Goal: Transaction & Acquisition: Purchase product/service

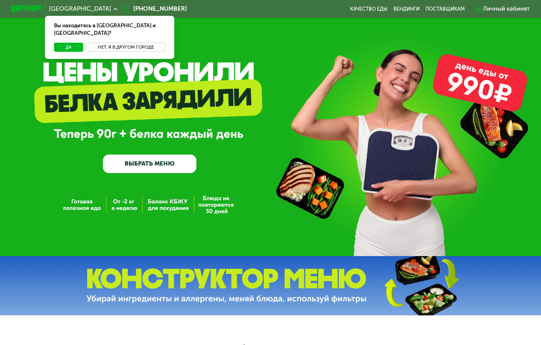
click at [137, 43] on button "Нет, я в другом городе" at bounding box center [125, 47] width 79 height 9
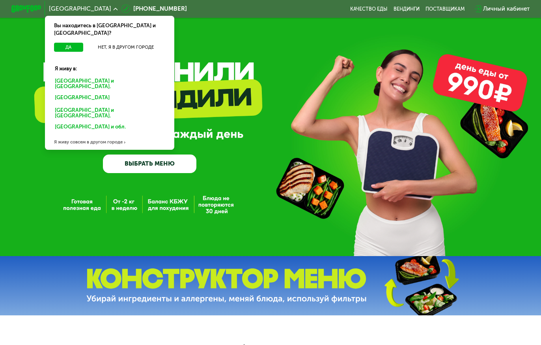
click at [107, 92] on div "Санкт-Петербурге и обл." at bounding box center [108, 98] width 117 height 12
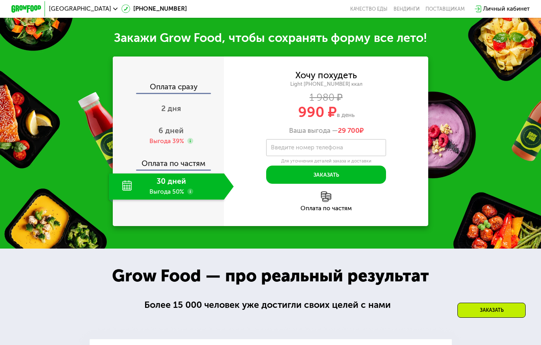
scroll to position [789, 0]
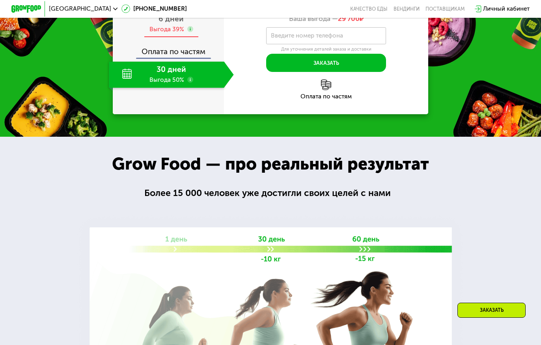
click at [160, 23] on span "6 дней" at bounding box center [171, 18] width 25 height 9
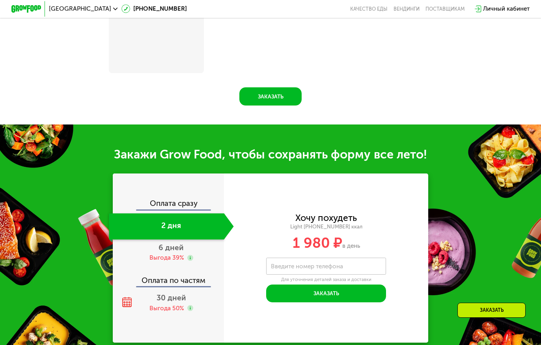
scroll to position [954, 0]
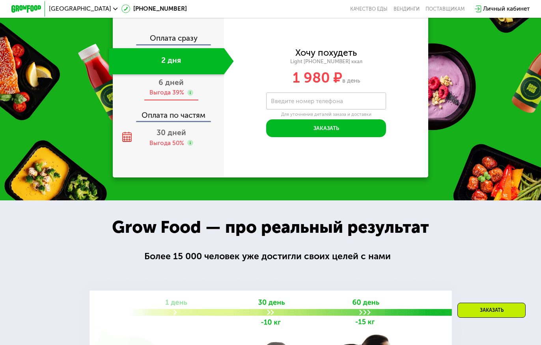
click at [167, 97] on div "Выгода 39%" at bounding box center [167, 92] width 35 height 8
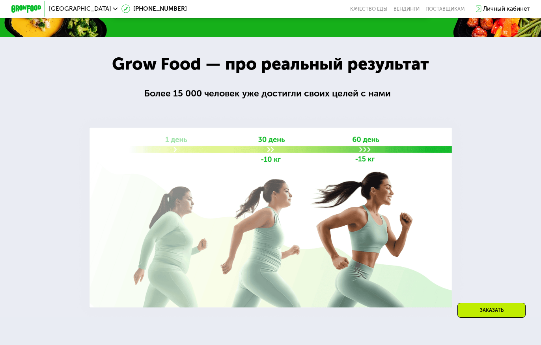
scroll to position [789, 0]
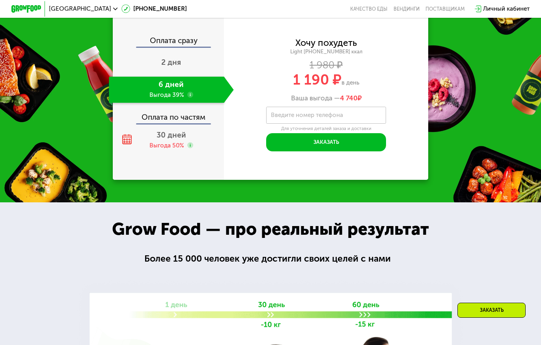
click at [170, 123] on div "Оплата по частям" at bounding box center [169, 114] width 110 height 17
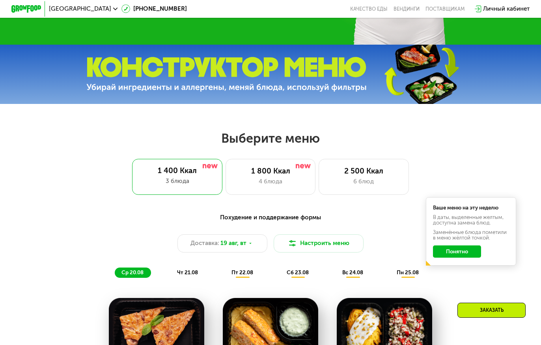
scroll to position [316, 0]
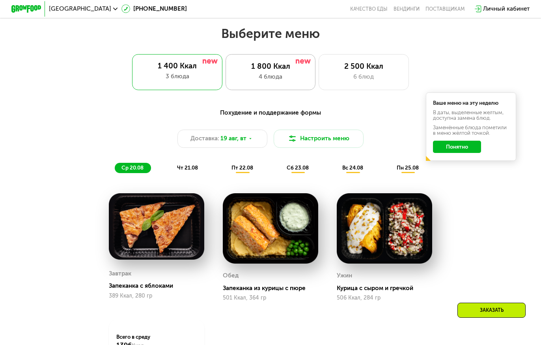
click at [266, 71] on div "1 800 Ккал" at bounding box center [271, 66] width 75 height 9
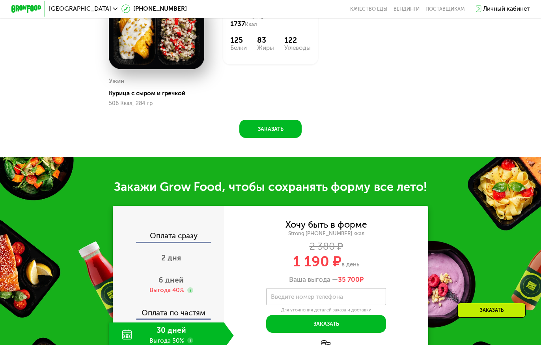
scroll to position [710, 0]
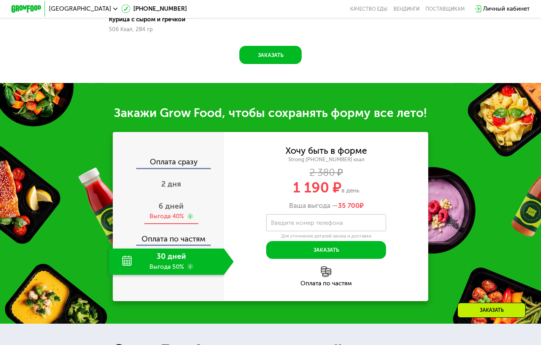
click at [168, 210] on span "6 дней" at bounding box center [171, 205] width 25 height 9
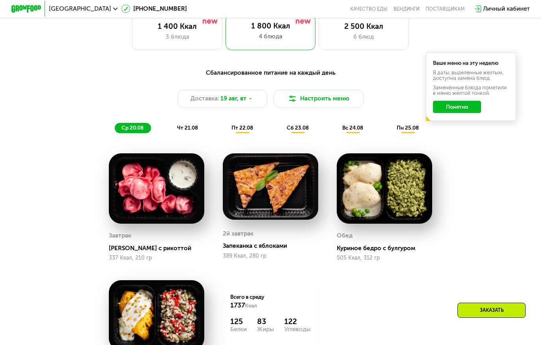
scroll to position [316, 0]
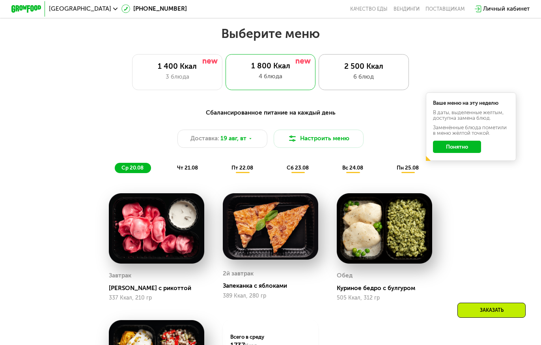
click at [359, 70] on div "2 500 Ккал" at bounding box center [364, 66] width 75 height 9
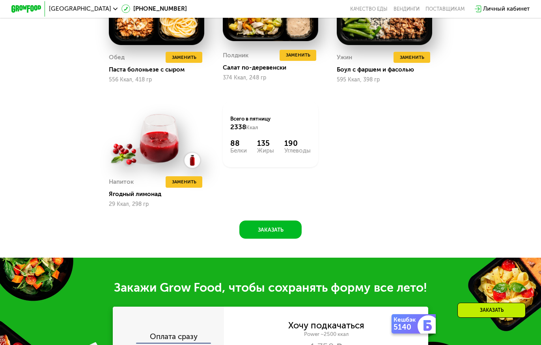
scroll to position [829, 0]
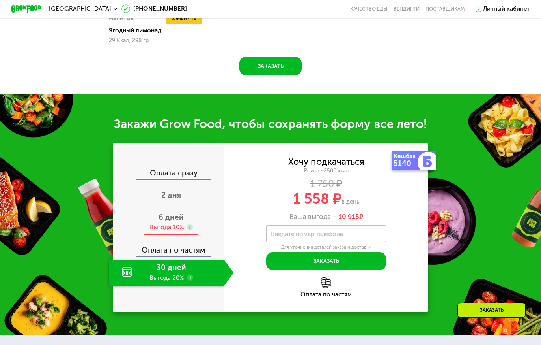
click at [168, 221] on span "6 дней" at bounding box center [171, 216] width 25 height 9
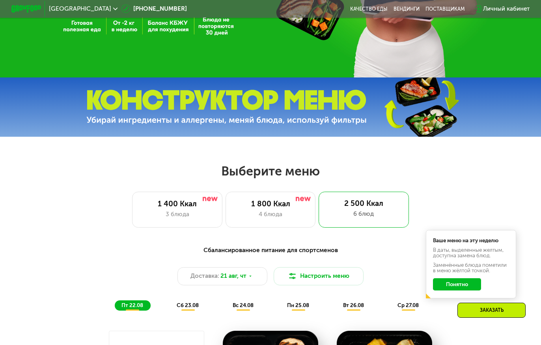
scroll to position [197, 0]
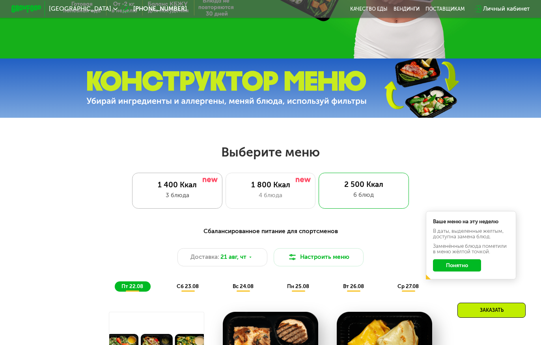
click at [191, 195] on div "3 блюда" at bounding box center [177, 195] width 75 height 9
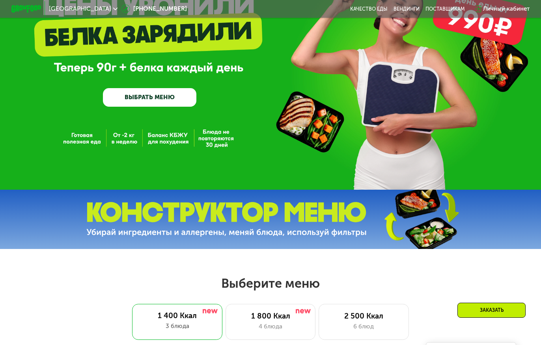
scroll to position [0, 0]
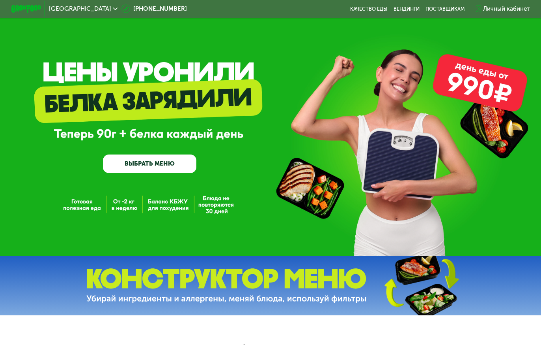
click at [406, 10] on link "Вендинги" at bounding box center [407, 9] width 26 height 6
click at [157, 167] on link "ВЫБРАТЬ МЕНЮ" at bounding box center [150, 163] width 94 height 19
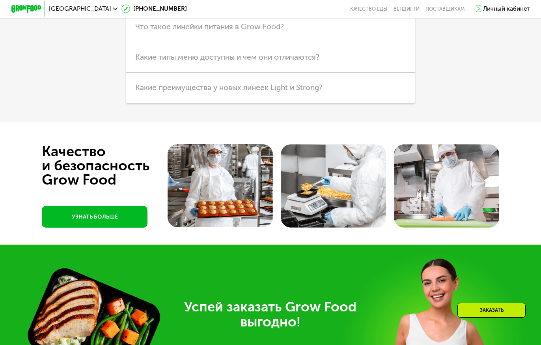
scroll to position [1945, 0]
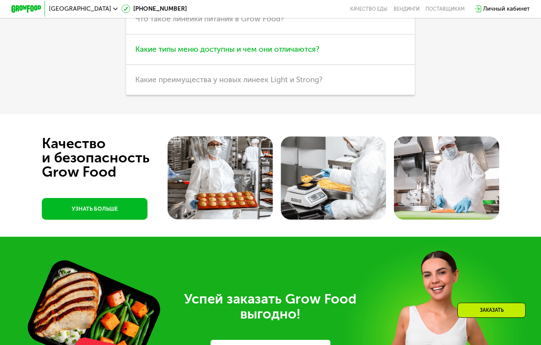
click at [238, 65] on h3 "Какие типы меню доступны и чем они отличаются?" at bounding box center [270, 49] width 289 height 30
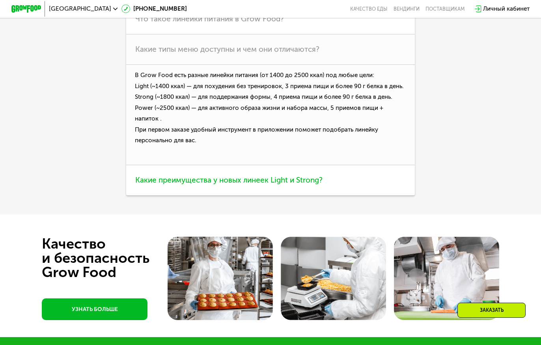
click at [268, 184] on span "Какие преимущества у новых линеек Light и Strong?" at bounding box center [228, 179] width 187 height 9
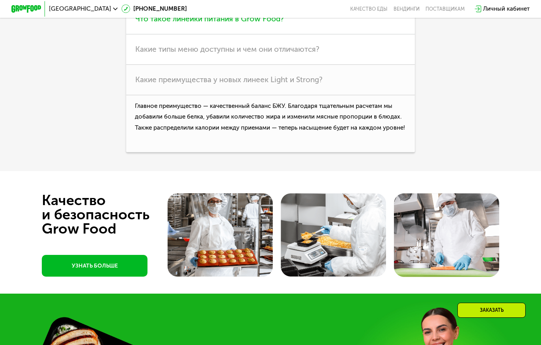
click at [208, 23] on span "Что такое линейки питания в Grow Food?" at bounding box center [209, 18] width 149 height 9
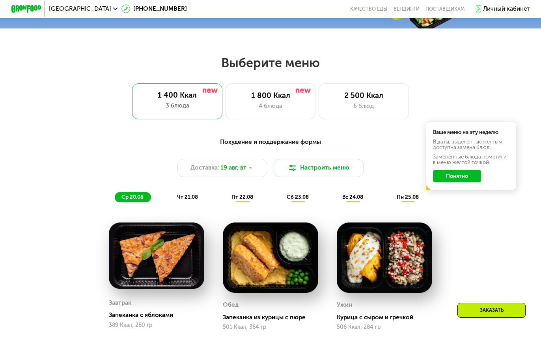
scroll to position [165, 0]
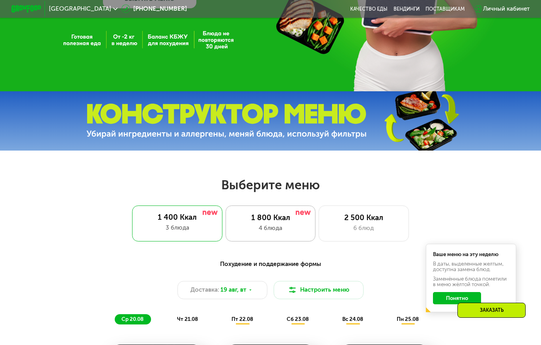
click at [319, 215] on div "1 800 Ккал 4 блюда" at bounding box center [364, 223] width 90 height 36
click at [351, 228] on div "6 блюд" at bounding box center [364, 227] width 75 height 9
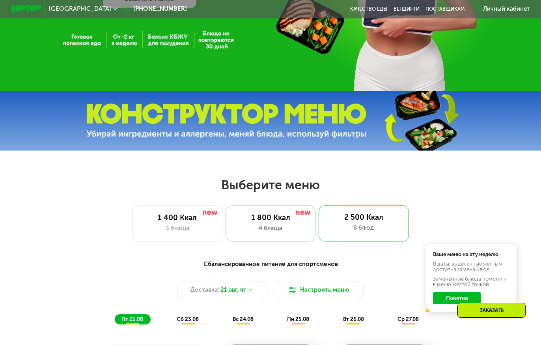
click at [257, 232] on div "4 блюда" at bounding box center [271, 227] width 75 height 9
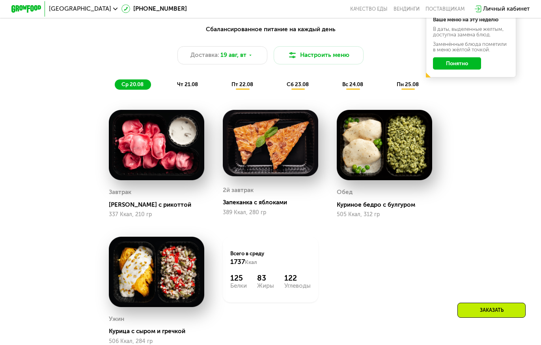
scroll to position [401, 0]
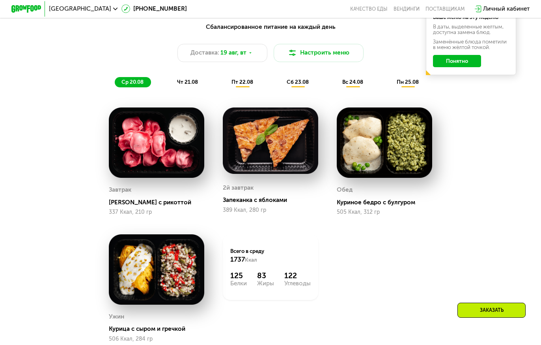
click at [240, 85] on span "пт 22.08" at bounding box center [243, 82] width 22 height 6
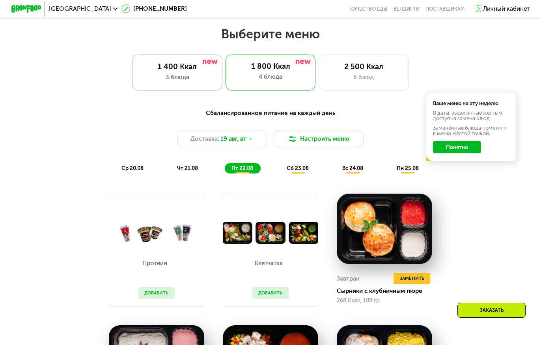
scroll to position [283, 0]
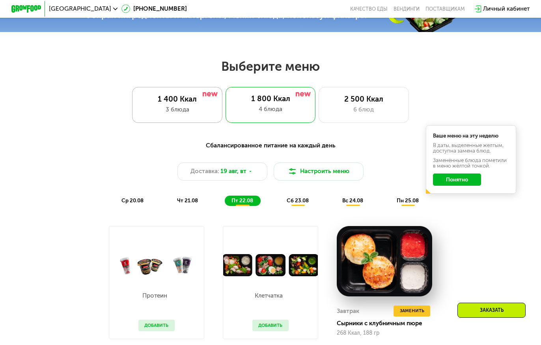
click at [179, 114] on div "3 блюда" at bounding box center [177, 109] width 75 height 9
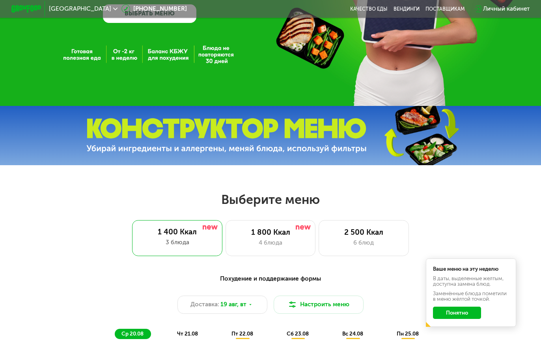
scroll to position [0, 0]
